Goal: Check status: Check status

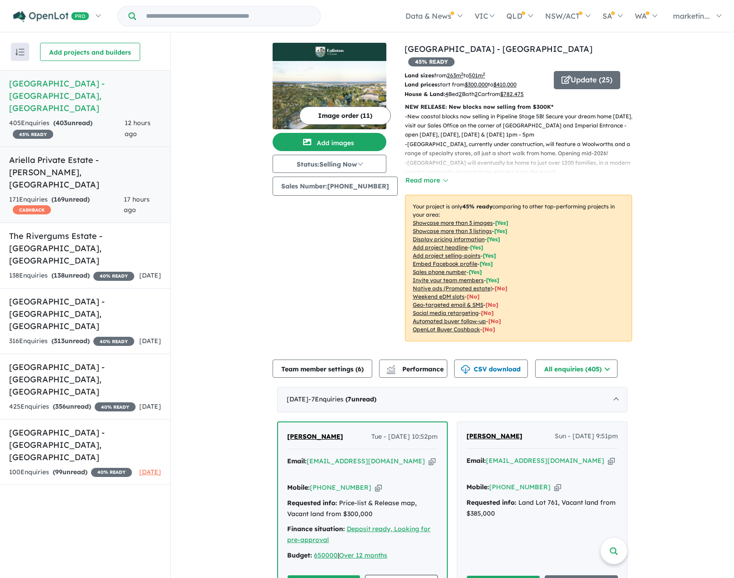
click at [84, 154] on h5 "Ariella Private Estate - [PERSON_NAME] , [GEOGRAPHIC_DATA]" at bounding box center [85, 172] width 152 height 37
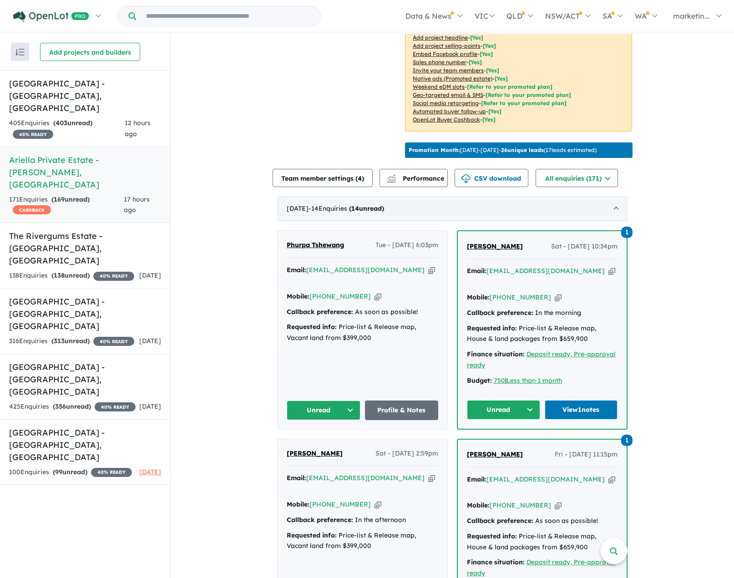
click at [353, 204] on span "- 14 Enquir ies ( 14 unread)" at bounding box center [347, 208] width 76 height 8
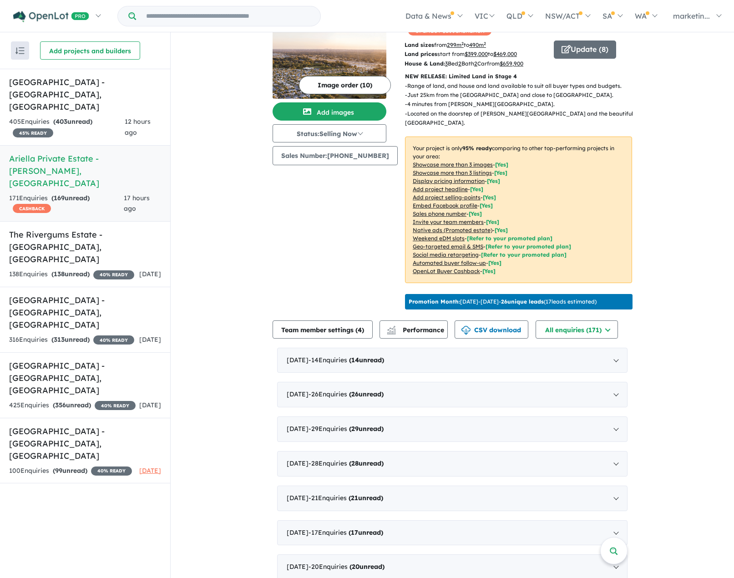
scroll to position [74, 0]
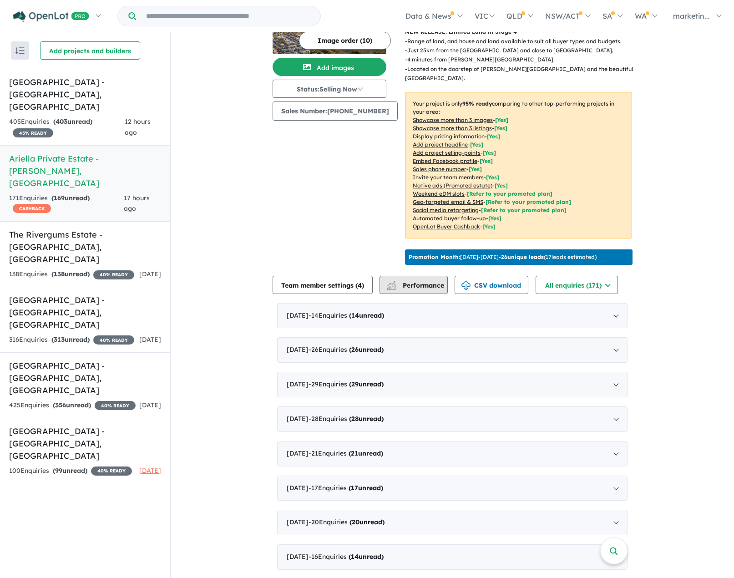
click at [401, 284] on div "button" at bounding box center [391, 285] width 18 height 17
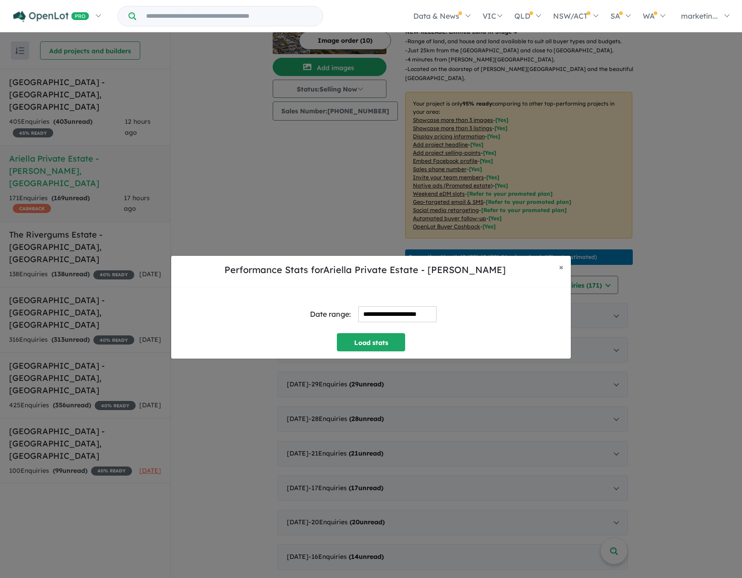
click at [371, 317] on input "**********" at bounding box center [397, 314] width 78 height 16
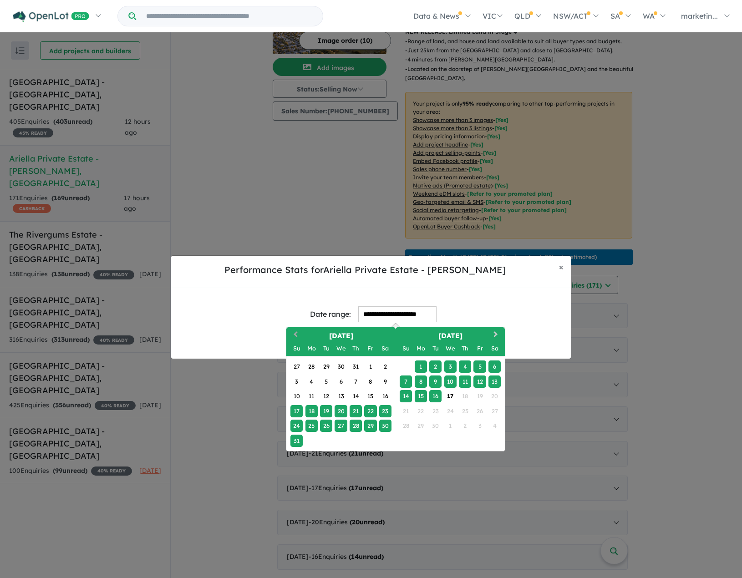
click at [295, 334] on span "Previous Month" at bounding box center [295, 335] width 0 height 11
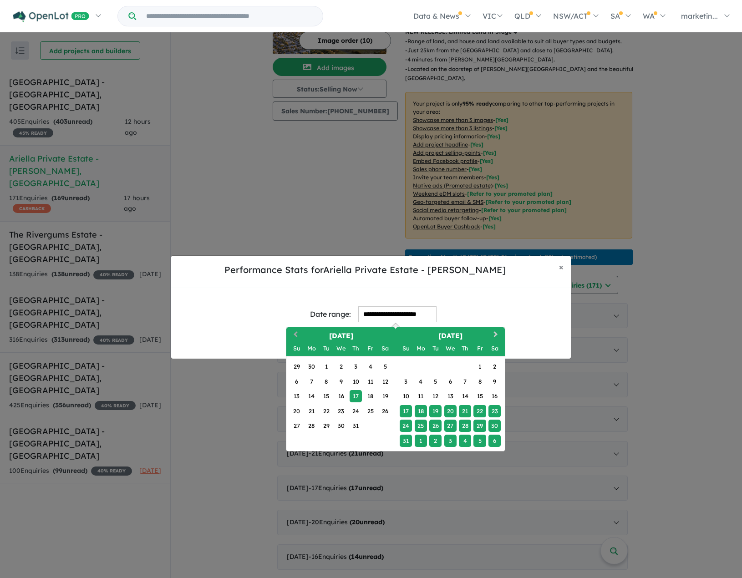
click at [295, 334] on span "Previous Month" at bounding box center [295, 335] width 0 height 11
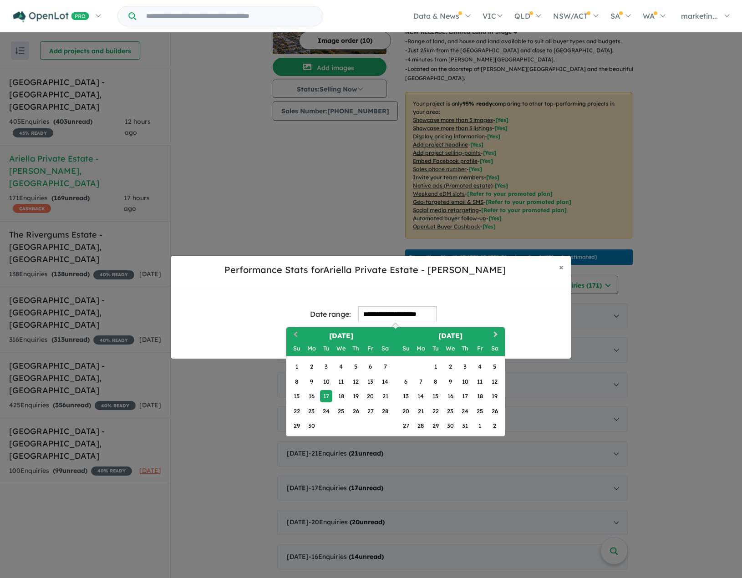
click at [295, 334] on span "Previous Month" at bounding box center [295, 335] width 0 height 11
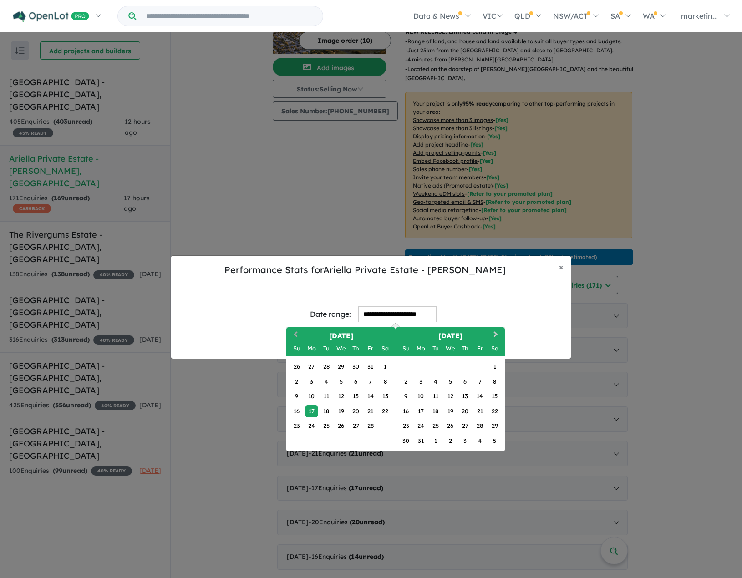
click at [295, 334] on span "Previous Month" at bounding box center [295, 335] width 0 height 11
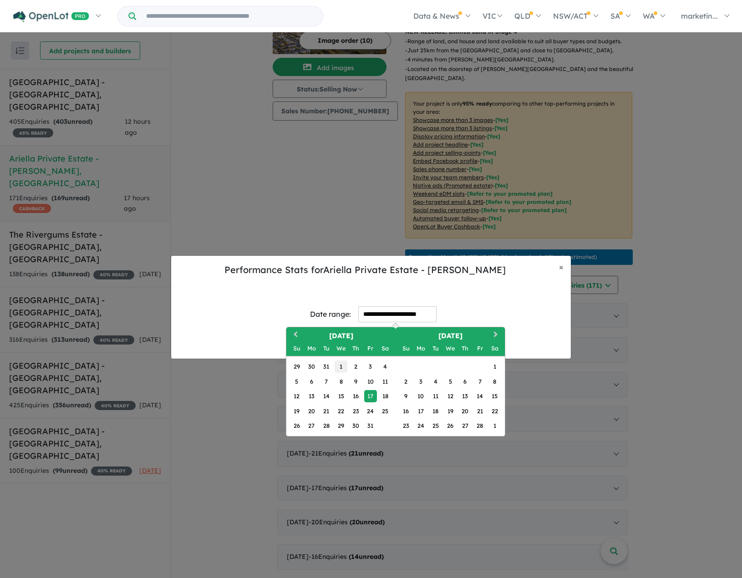
click at [342, 367] on div "1" at bounding box center [341, 366] width 12 height 12
click at [473, 296] on div "**********" at bounding box center [370, 314] width 385 height 38
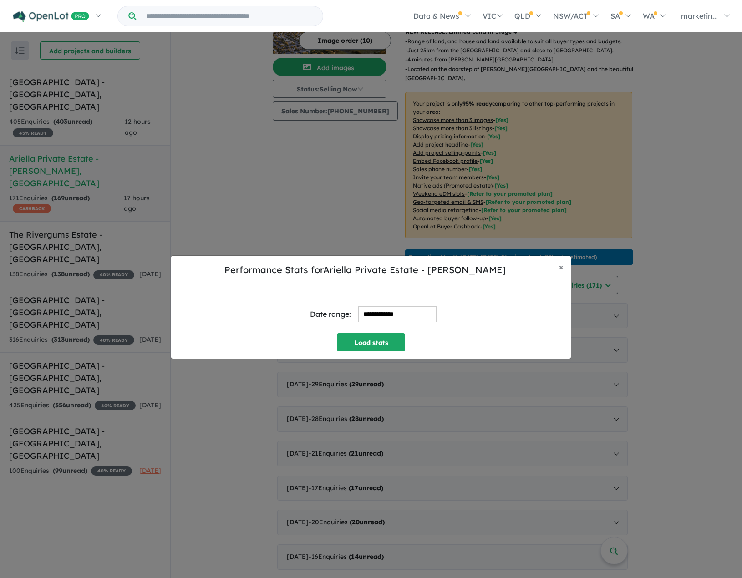
click at [406, 314] on input "**********" at bounding box center [397, 314] width 78 height 16
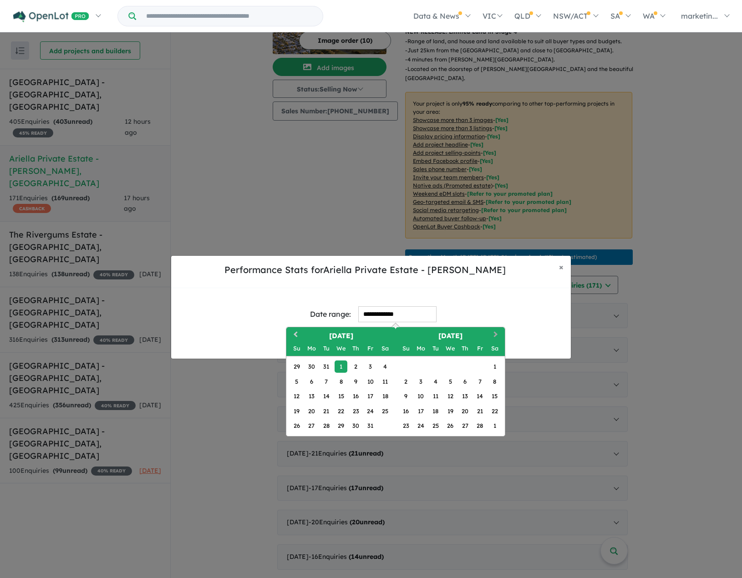
click at [497, 331] on button "Next Month" at bounding box center [496, 335] width 15 height 15
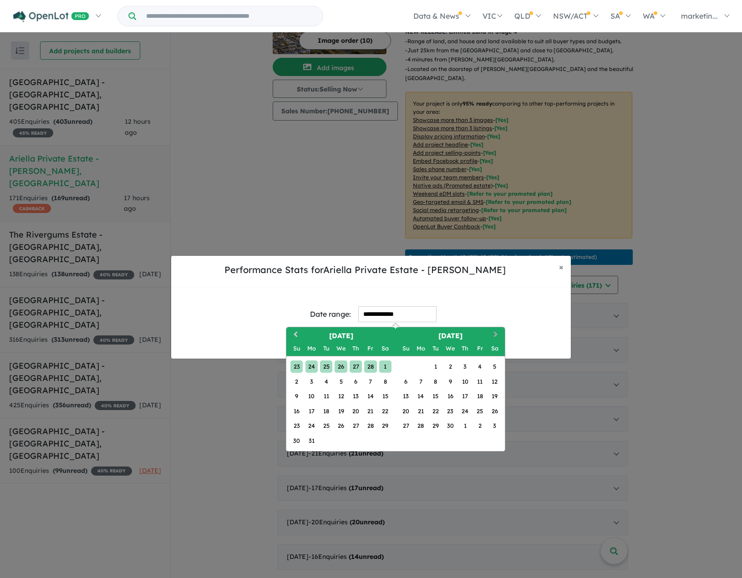
click at [497, 331] on button "Next Month" at bounding box center [496, 335] width 15 height 15
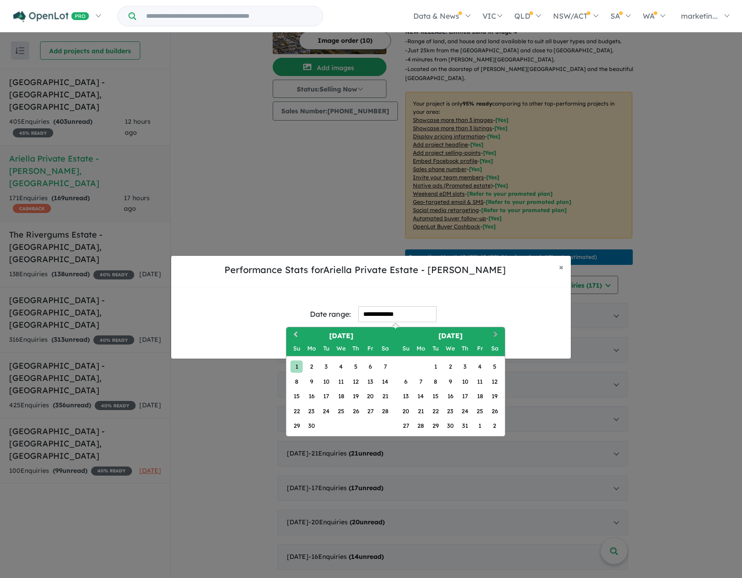
click at [497, 331] on button "Next Month" at bounding box center [496, 335] width 15 height 15
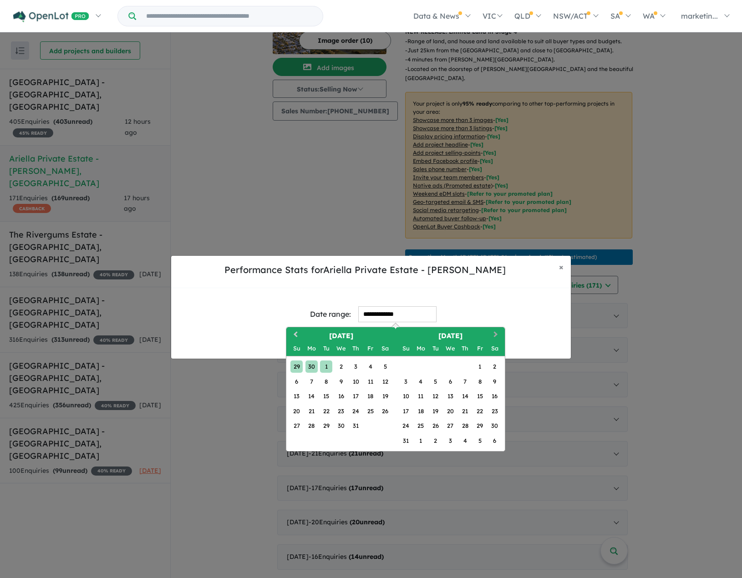
click at [497, 331] on button "Next Month" at bounding box center [496, 335] width 15 height 15
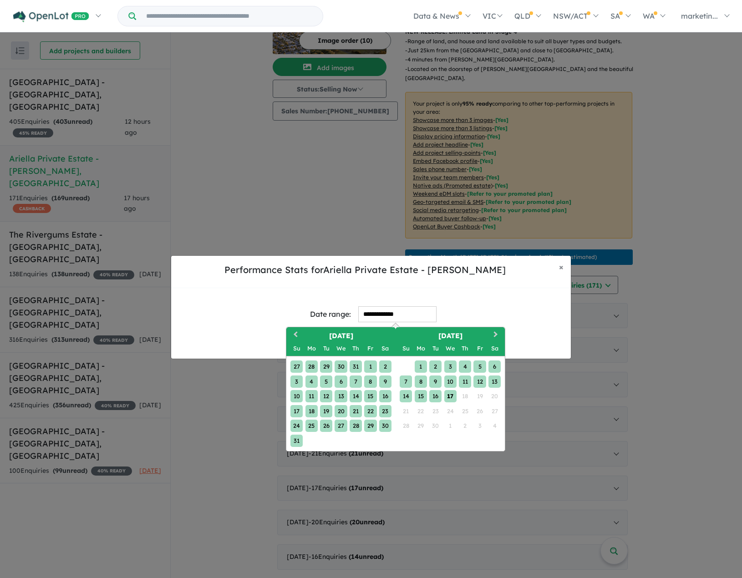
click at [450, 396] on div "17" at bounding box center [450, 396] width 12 height 12
type input "**********"
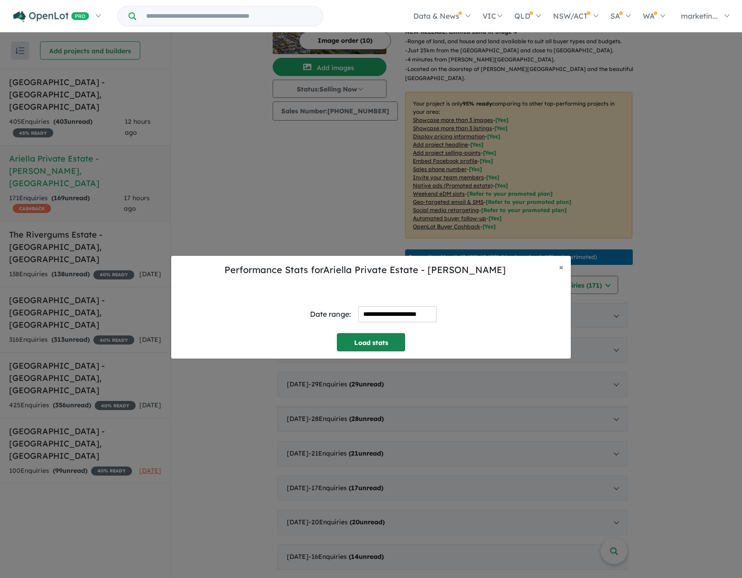
click at [381, 335] on button "Load stats" at bounding box center [371, 342] width 68 height 18
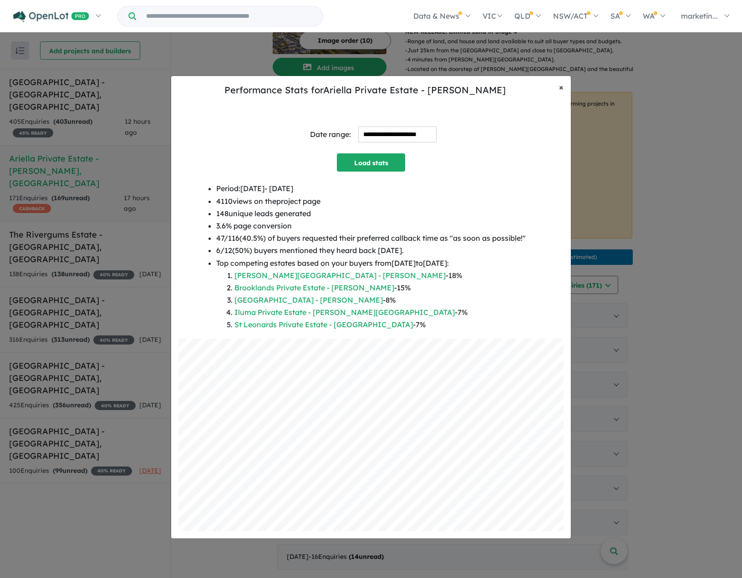
click at [563, 83] on span "×" at bounding box center [561, 87] width 5 height 10
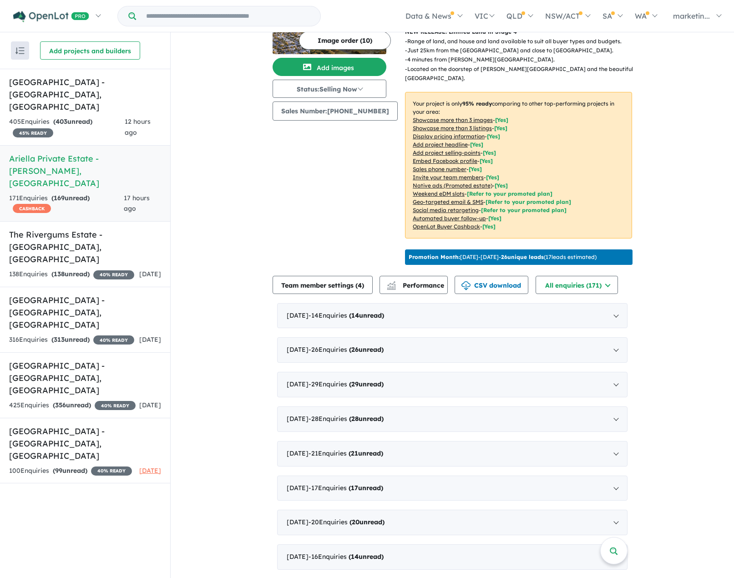
click at [495, 255] on p "Promotion Month: [DATE] - [DATE] - 26 unique leads ( 17 leads estimated)" at bounding box center [503, 257] width 188 height 8
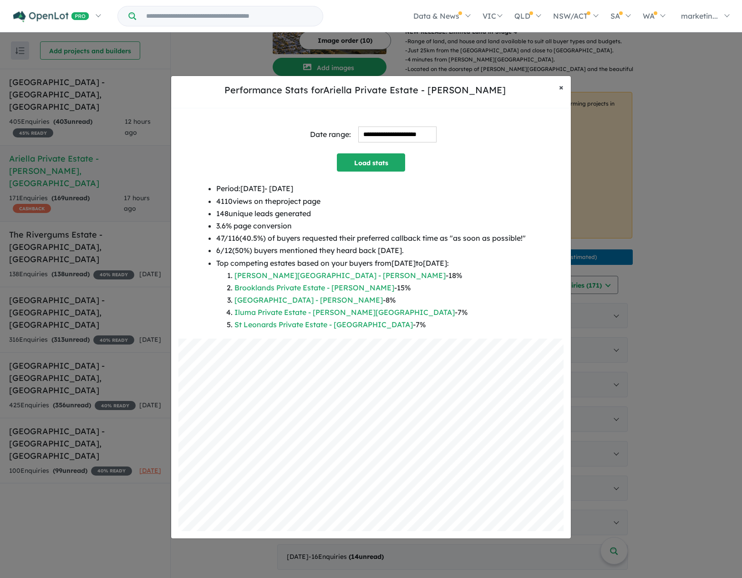
click at [562, 86] on span "×" at bounding box center [561, 87] width 5 height 10
